Goal: Transaction & Acquisition: Purchase product/service

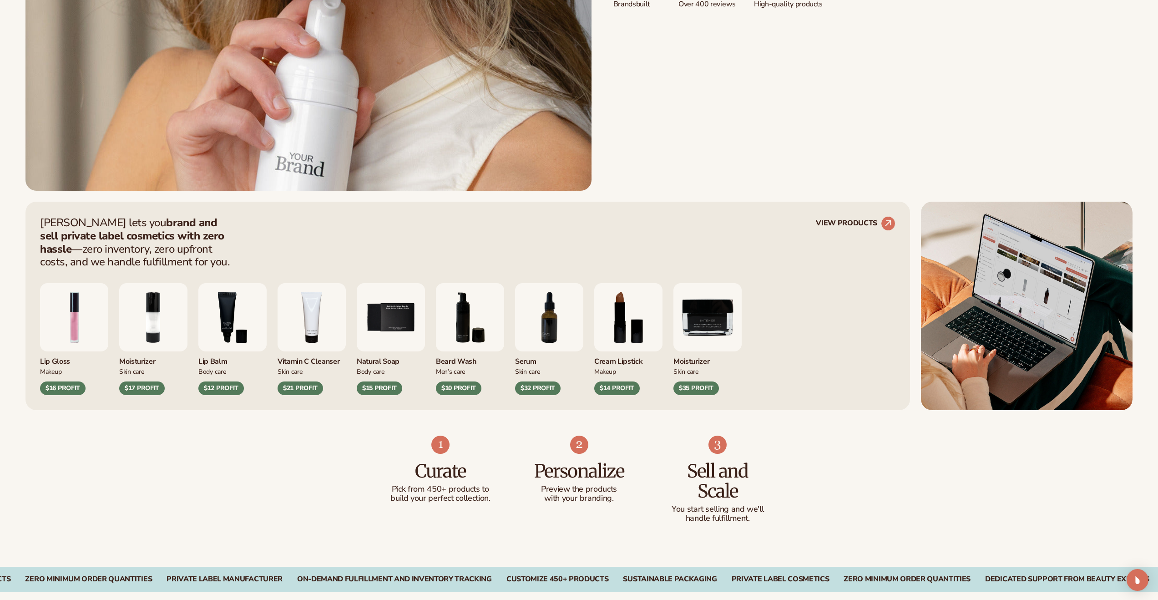
scroll to position [460, 0]
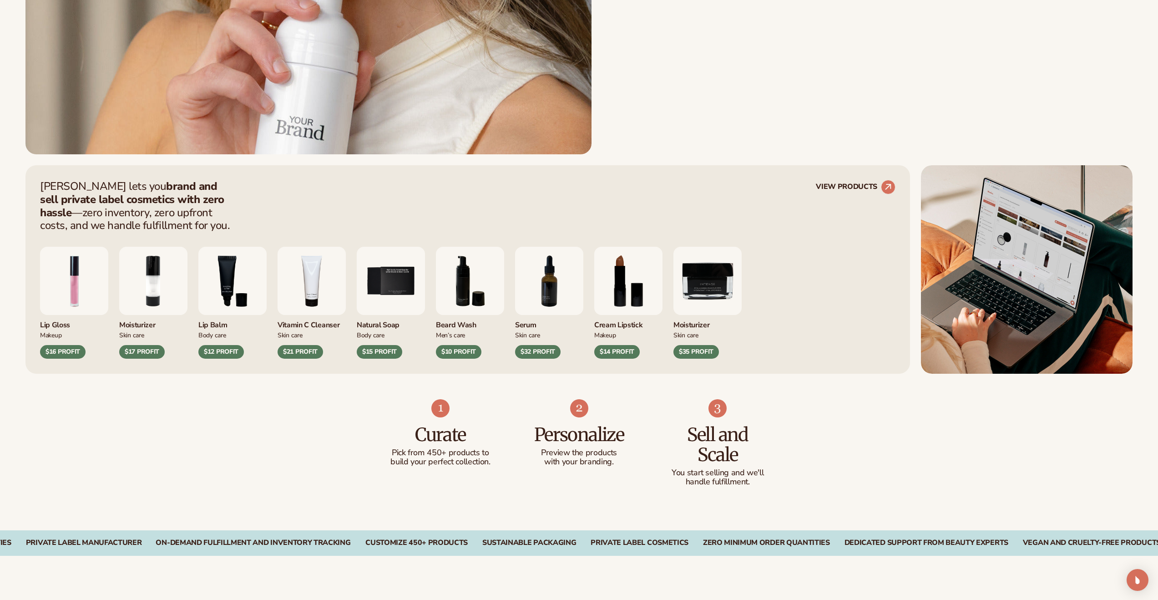
click at [636, 299] on img "8 / 9" at bounding box center [628, 281] width 68 height 68
click at [635, 300] on img "8 / 9" at bounding box center [628, 281] width 68 height 68
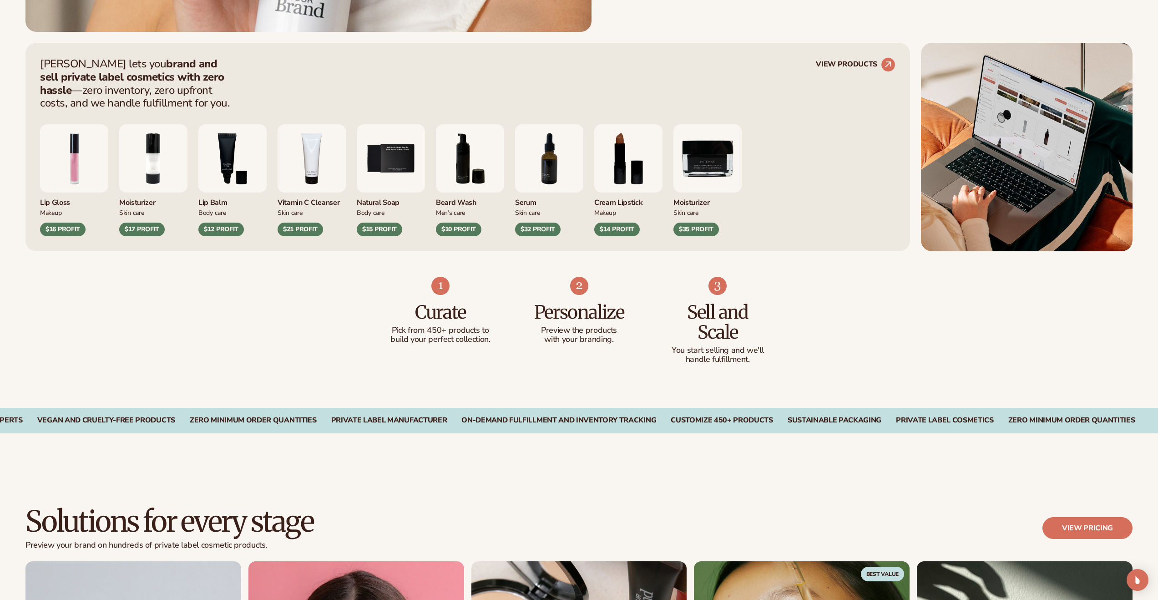
scroll to position [585, 0]
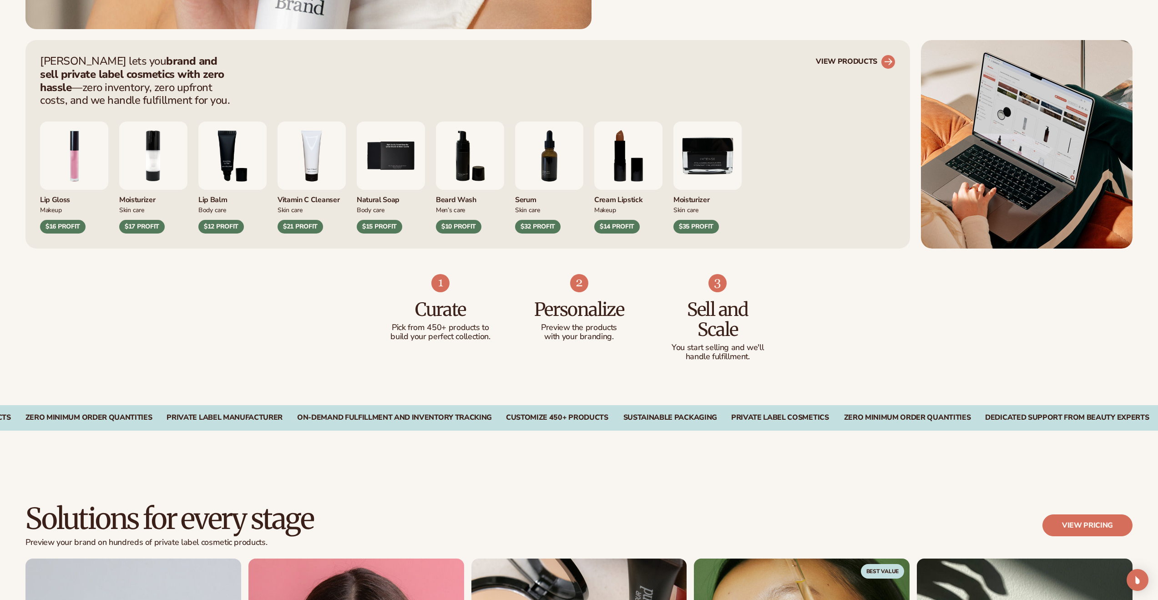
click at [860, 61] on link "VIEW PRODUCTS" at bounding box center [856, 62] width 80 height 15
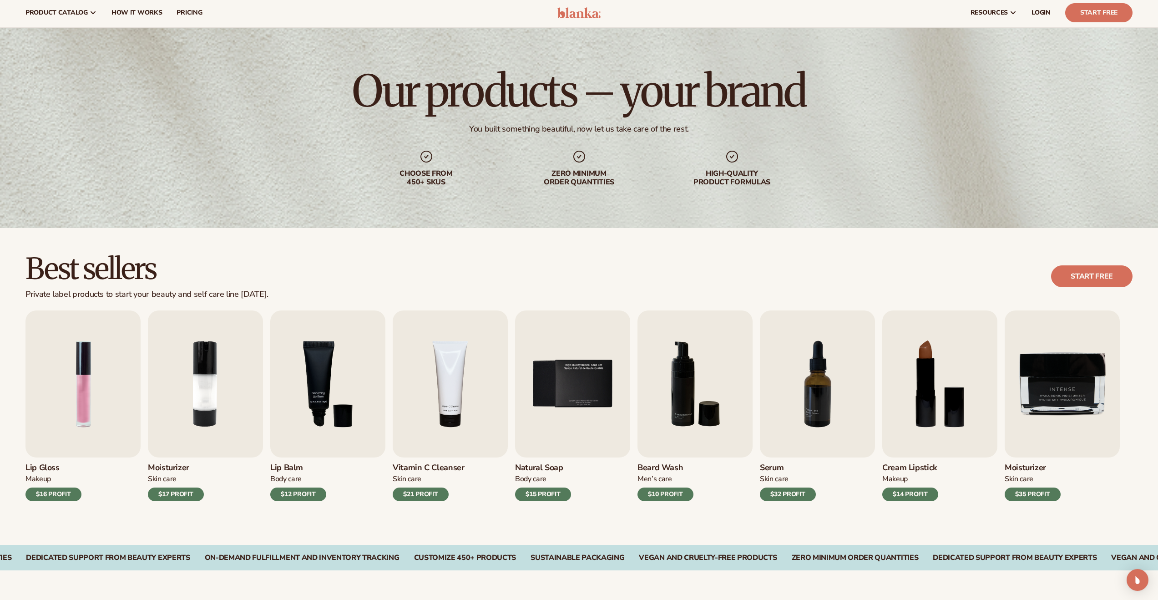
scroll to position [15, 0]
